Goal: Use online tool/utility: Use online tool/utility

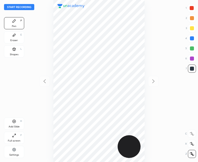
scroll to position [162, 117]
click at [15, 118] on div "Add Slide H" at bounding box center [14, 123] width 20 height 12
click at [42, 81] on icon at bounding box center [45, 81] width 6 height 6
click at [157, 82] on div at bounding box center [153, 81] width 11 height 11
click at [45, 82] on icon at bounding box center [45, 81] width 6 height 6
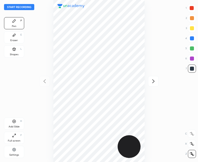
click at [155, 80] on icon at bounding box center [154, 81] width 6 height 6
click at [16, 121] on icon at bounding box center [14, 121] width 4 height 4
click at [44, 81] on icon at bounding box center [45, 81] width 6 height 6
click at [154, 83] on icon at bounding box center [154, 81] width 6 height 6
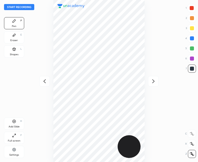
click at [154, 82] on icon at bounding box center [153, 81] width 2 height 4
click at [19, 122] on div "Add Slide H" at bounding box center [14, 123] width 20 height 12
click at [14, 124] on div "Add Slide H" at bounding box center [14, 123] width 20 height 12
click at [40, 80] on div at bounding box center [44, 81] width 11 height 11
click at [43, 80] on icon at bounding box center [45, 81] width 6 height 6
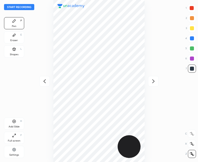
click at [153, 82] on icon at bounding box center [154, 81] width 6 height 6
click at [154, 80] on icon at bounding box center [153, 81] width 2 height 4
